Goal: Information Seeking & Learning: Learn about a topic

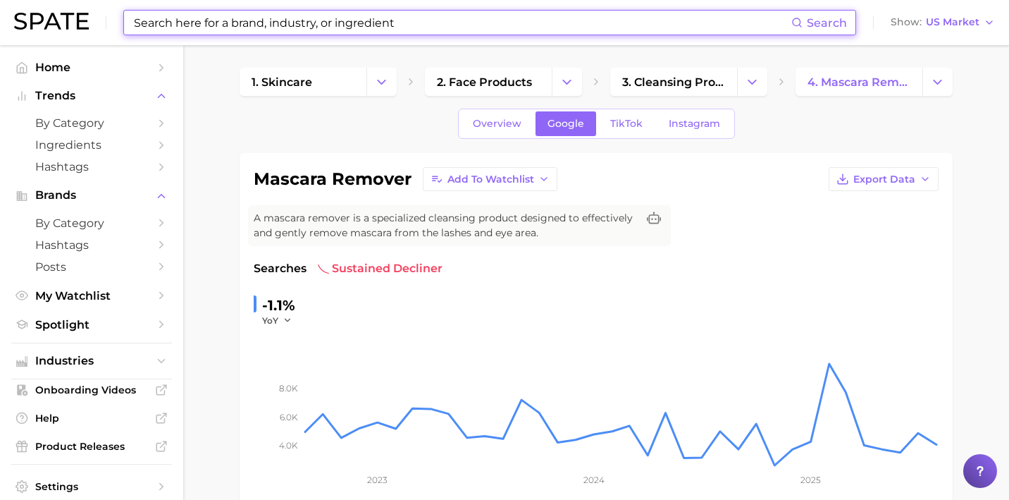
click at [491, 13] on input at bounding box center [462, 23] width 659 height 24
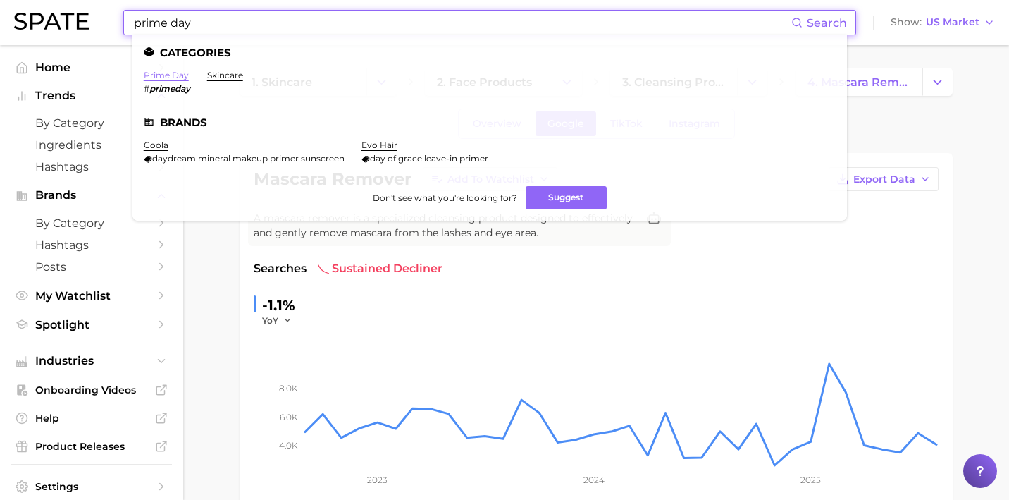
type input "prime day"
click at [173, 73] on link "prime day" at bounding box center [166, 75] width 45 height 11
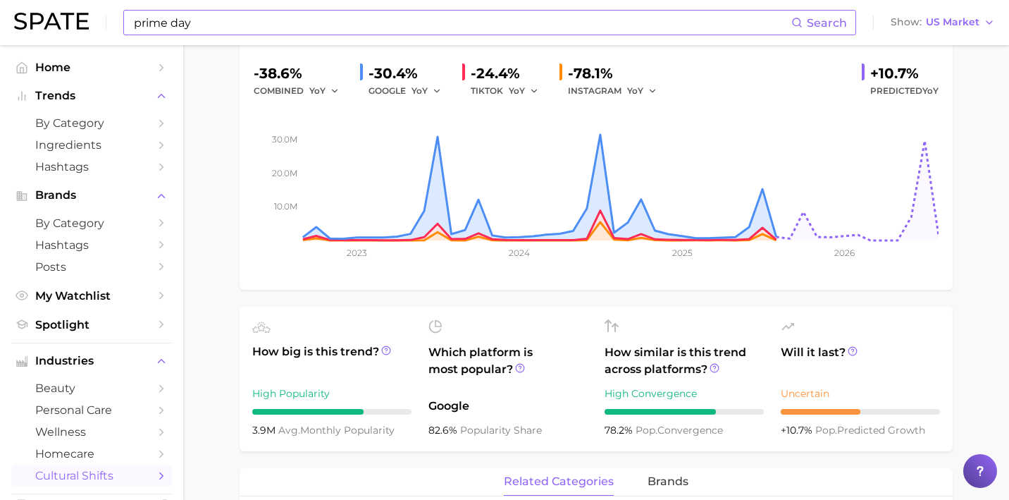
scroll to position [228, 0]
